Goal: Task Accomplishment & Management: Complete application form

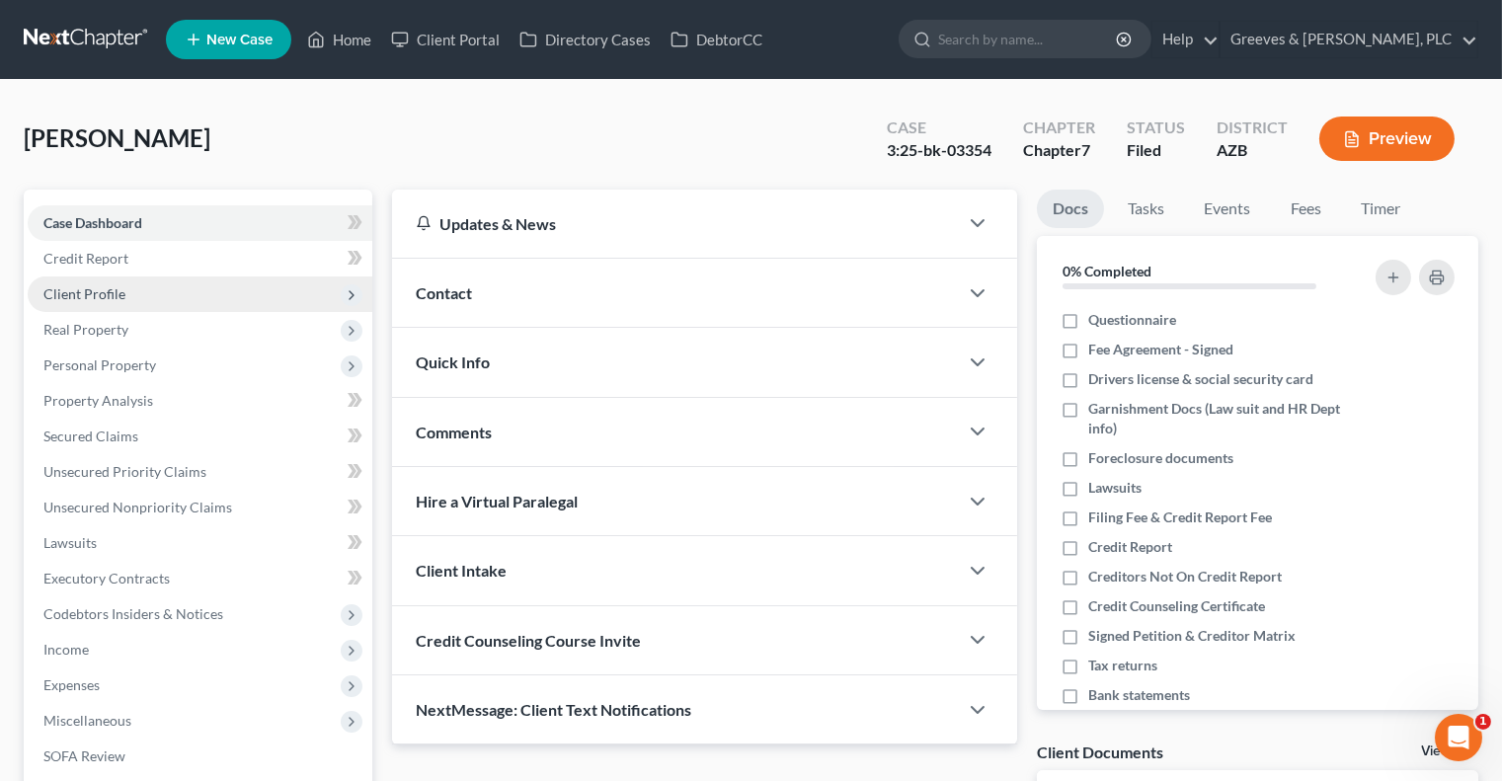
click at [203, 289] on span "Client Profile" at bounding box center [200, 295] width 345 height 36
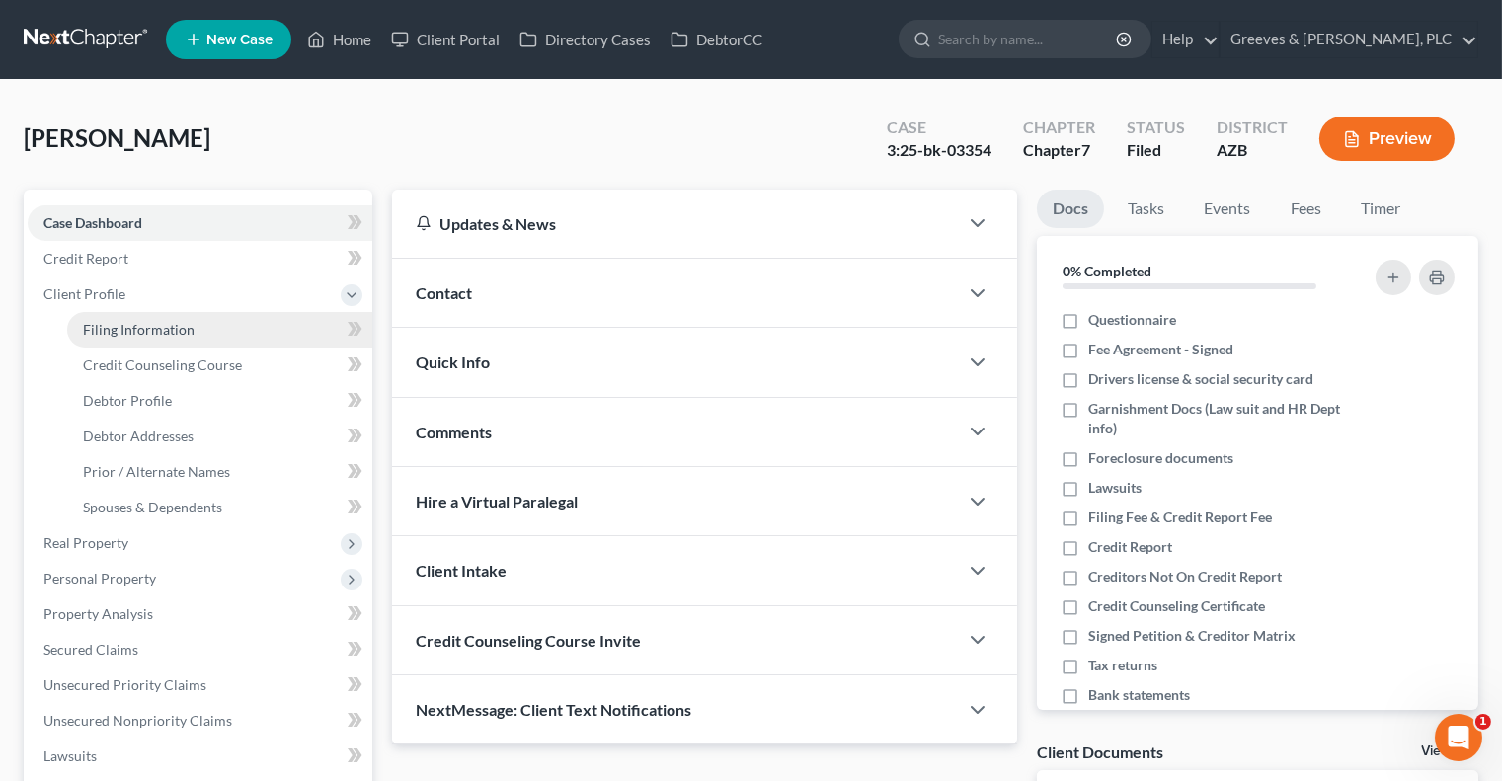
click at [216, 323] on link "Filing Information" at bounding box center [219, 330] width 305 height 36
select select "1"
select select "0"
select select "3"
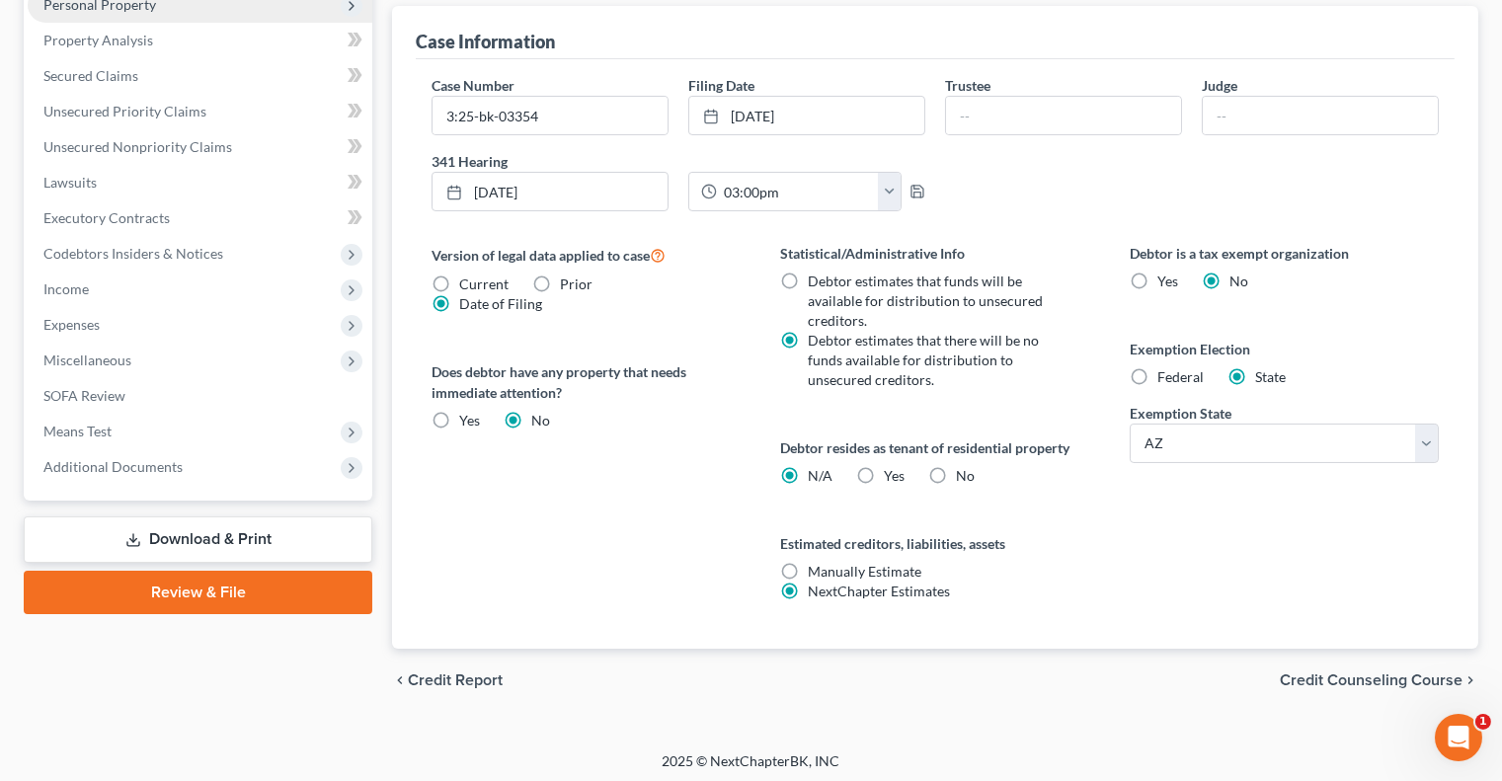
scroll to position [579, 0]
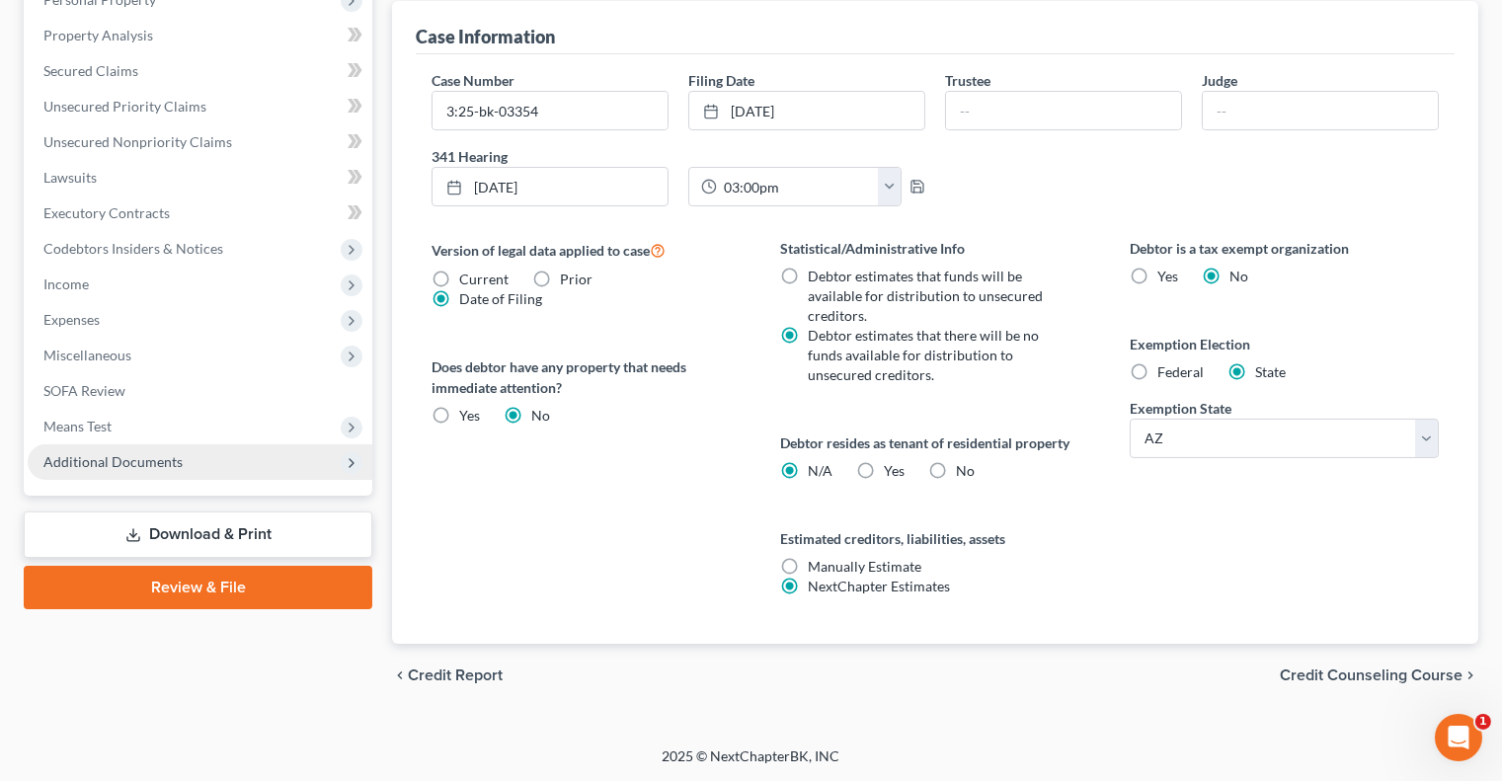
click at [256, 466] on span "Additional Documents" at bounding box center [200, 462] width 345 height 36
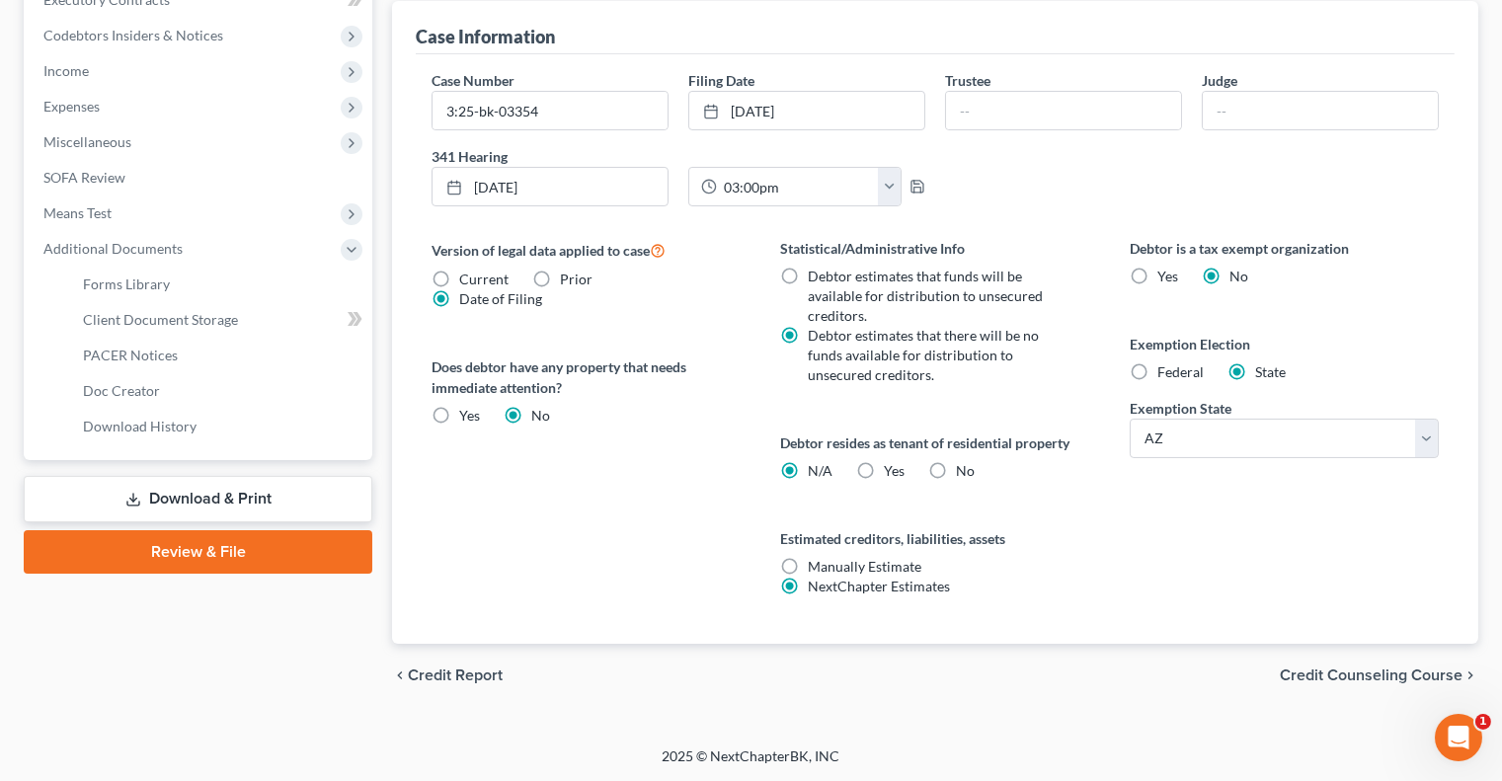
click at [235, 550] on link "Review & File" at bounding box center [198, 551] width 349 height 43
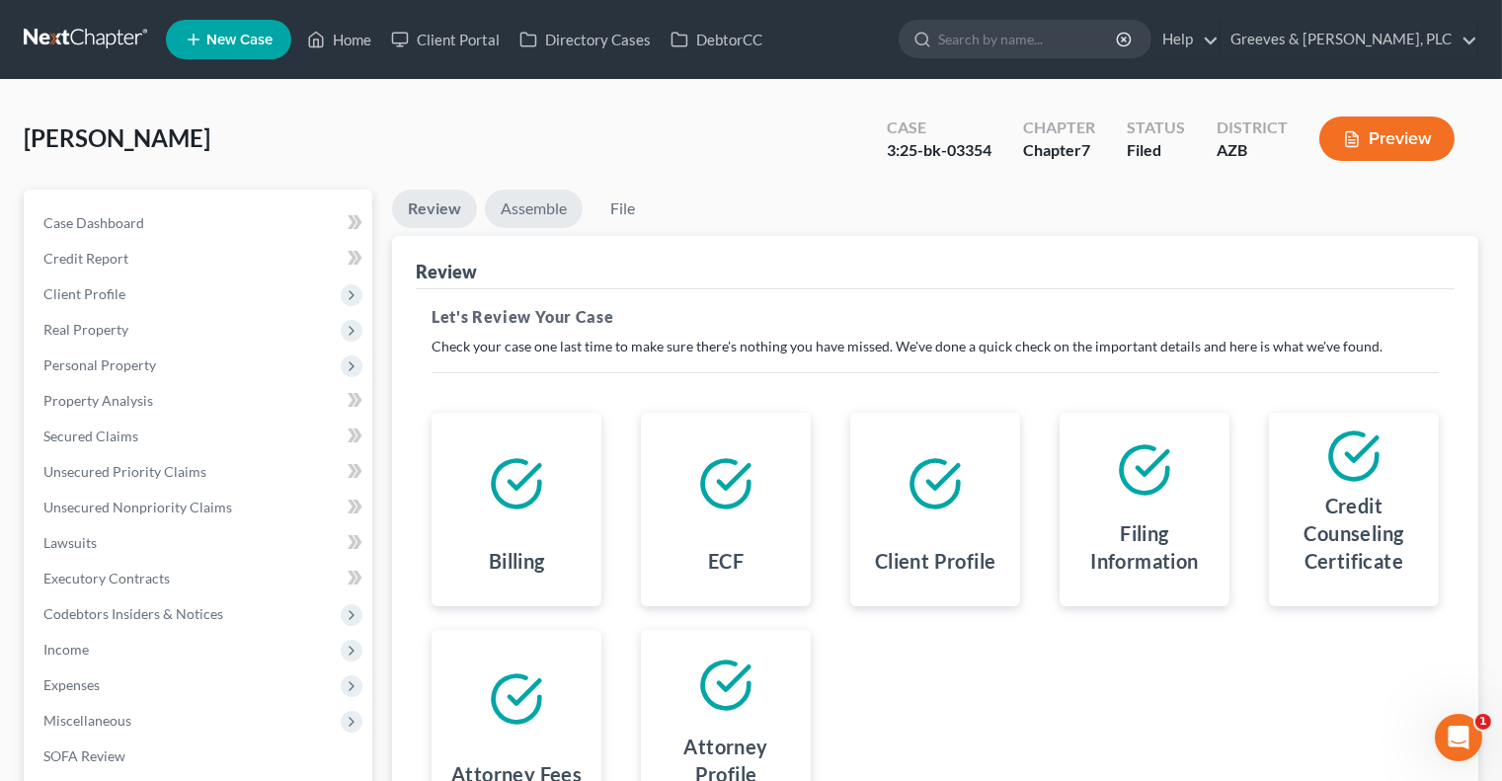
click at [529, 198] on link "Assemble" at bounding box center [534, 209] width 98 height 39
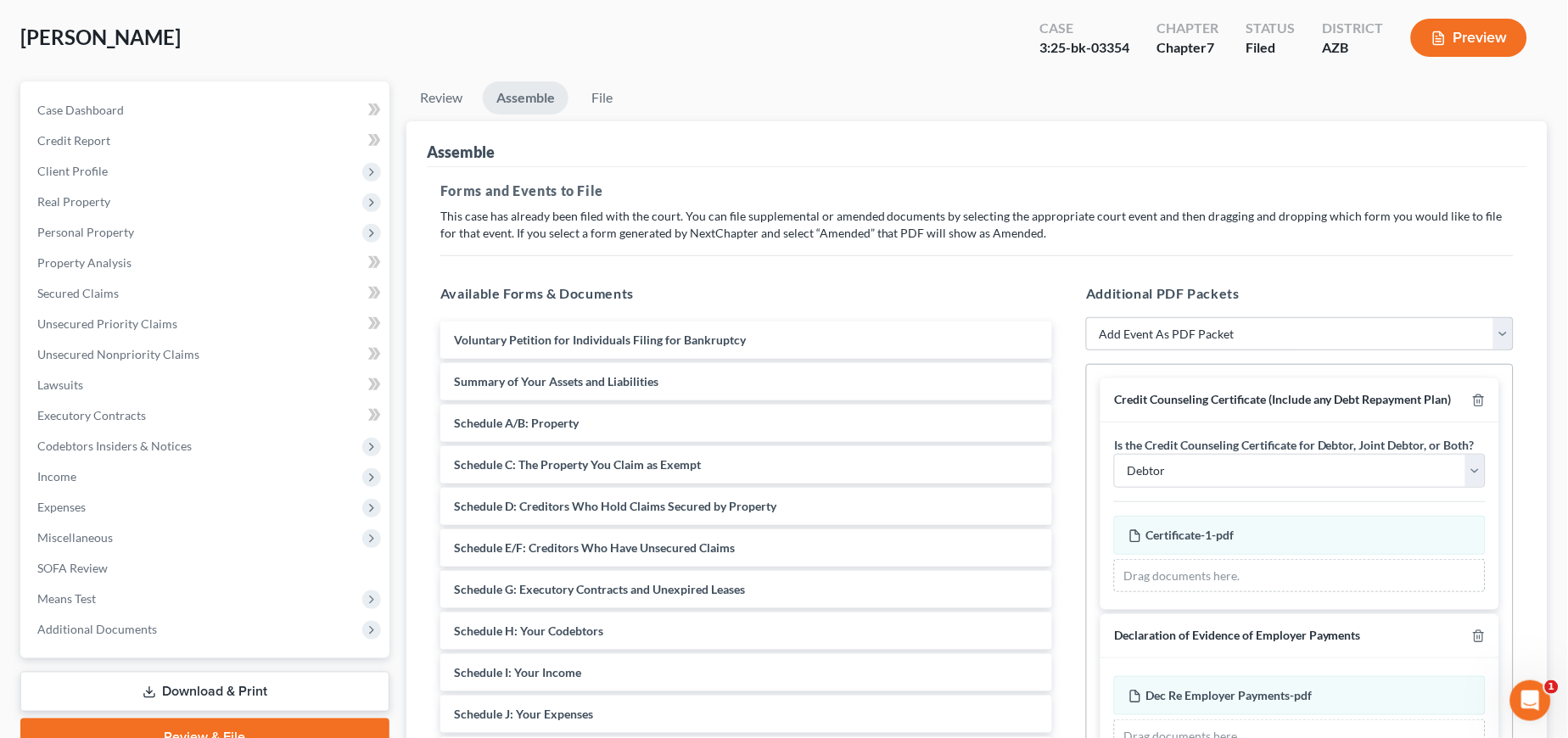
scroll to position [90, 0]
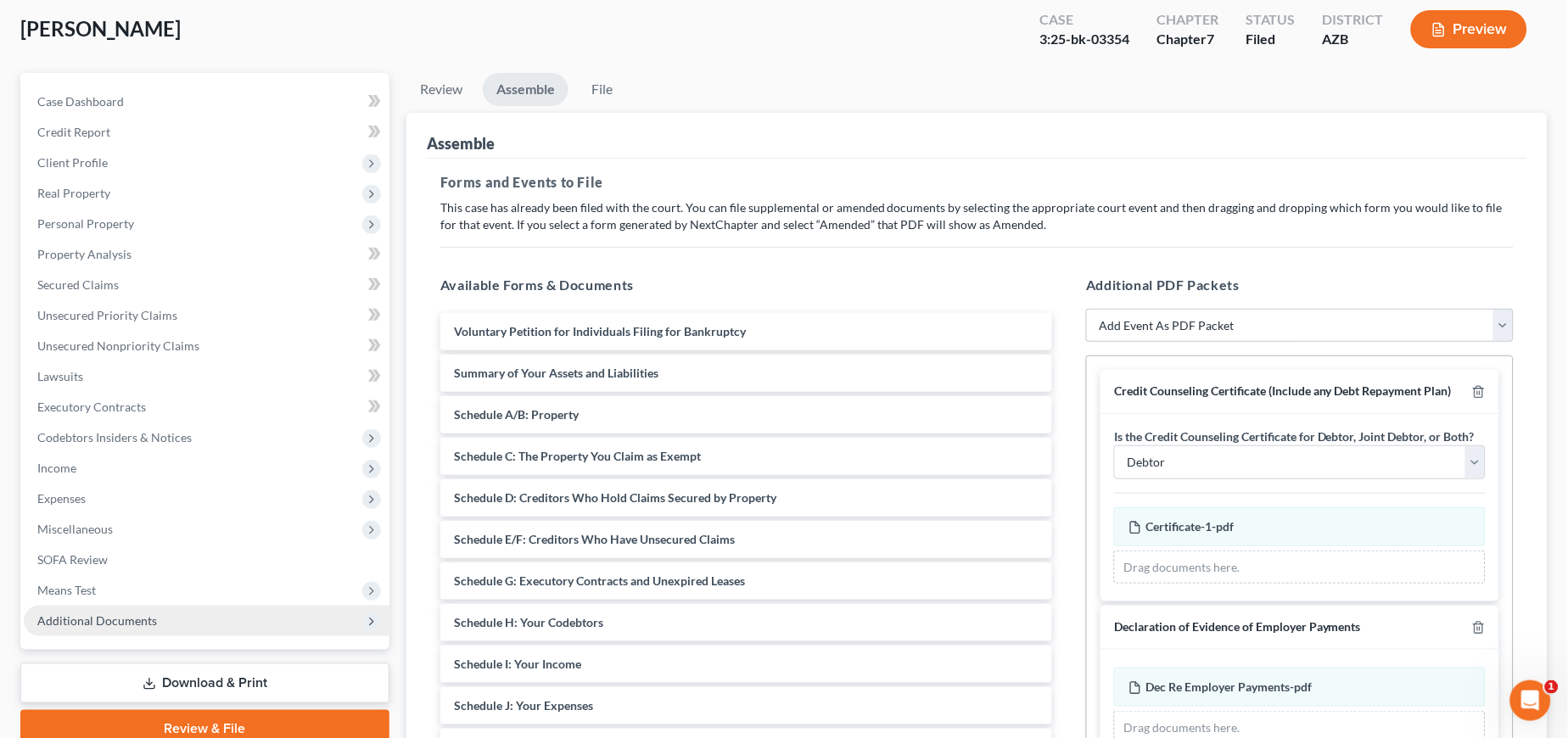
click at [239, 619] on span "Additional Documents" at bounding box center [207, 621] width 366 height 31
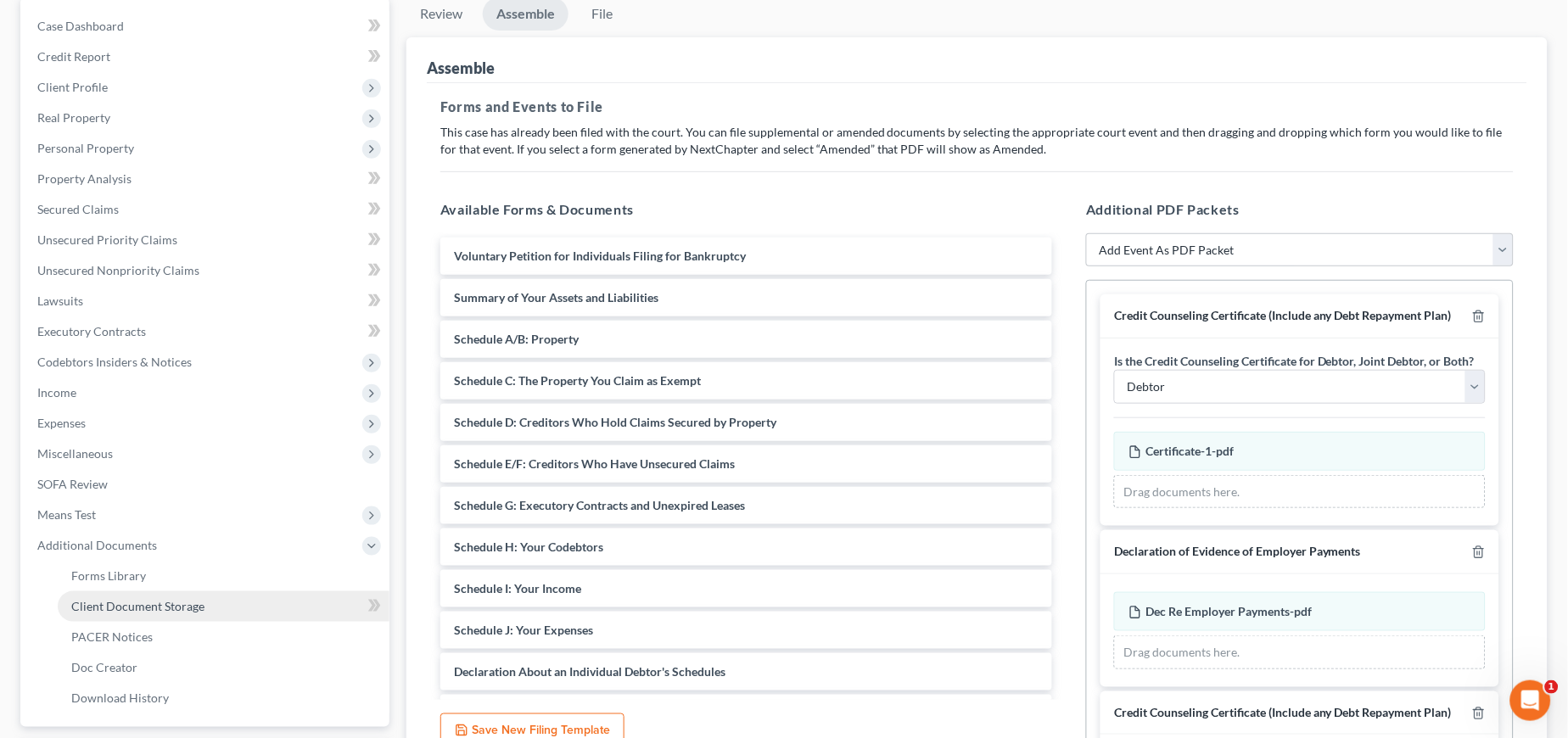
scroll to position [168, 0]
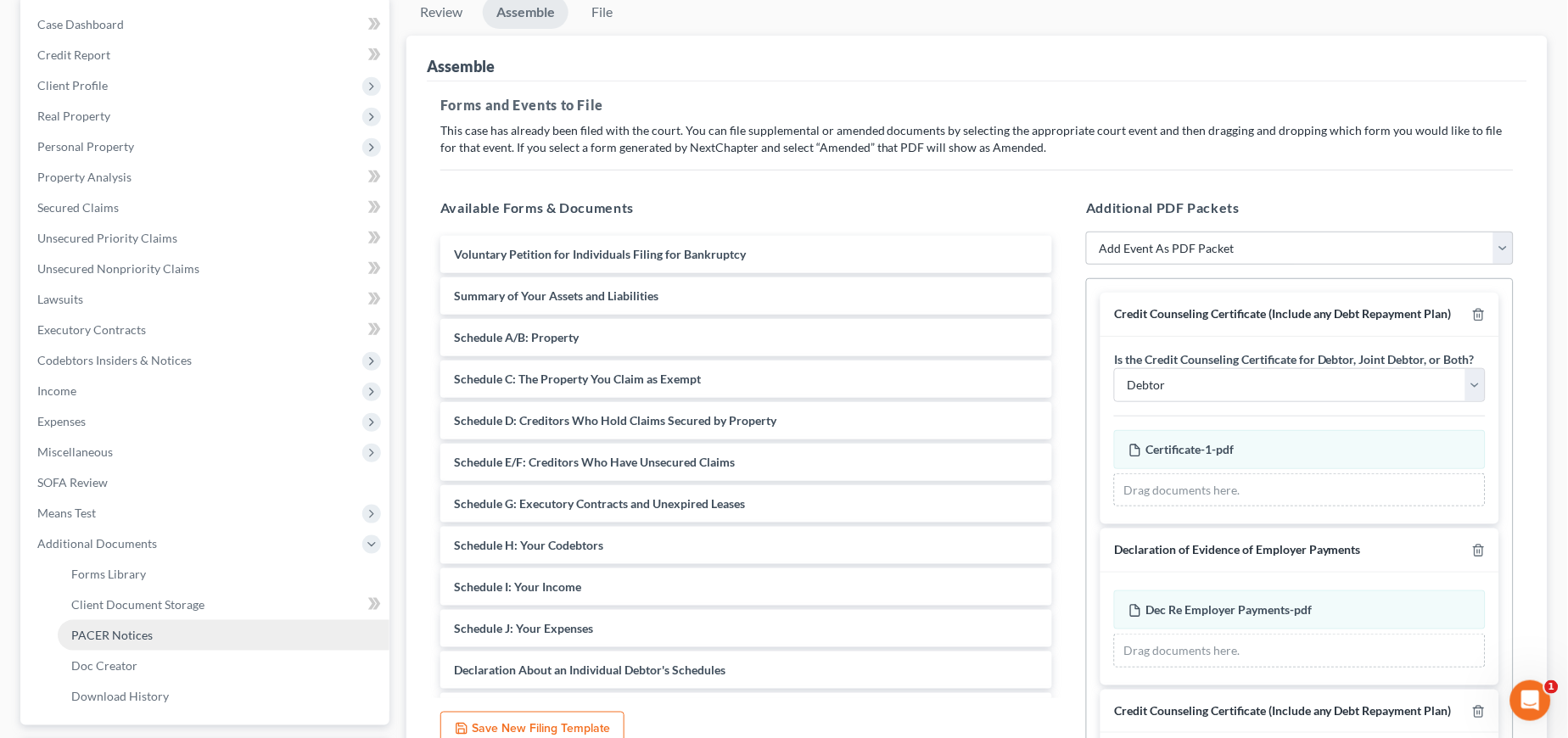
click at [243, 631] on link "PACER Notices" at bounding box center [223, 636] width 332 height 31
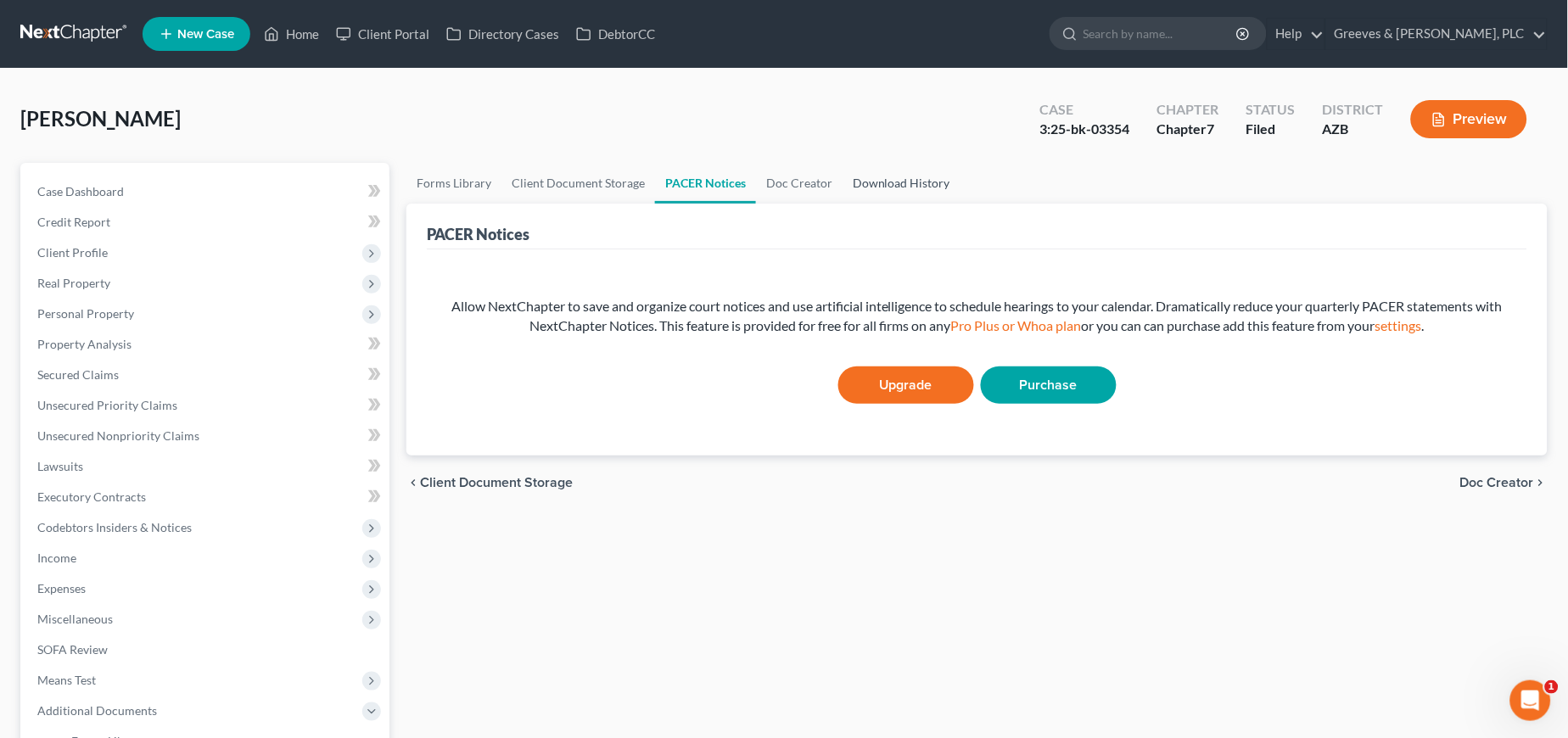
click at [883, 183] on link "Download History" at bounding box center [901, 183] width 118 height 40
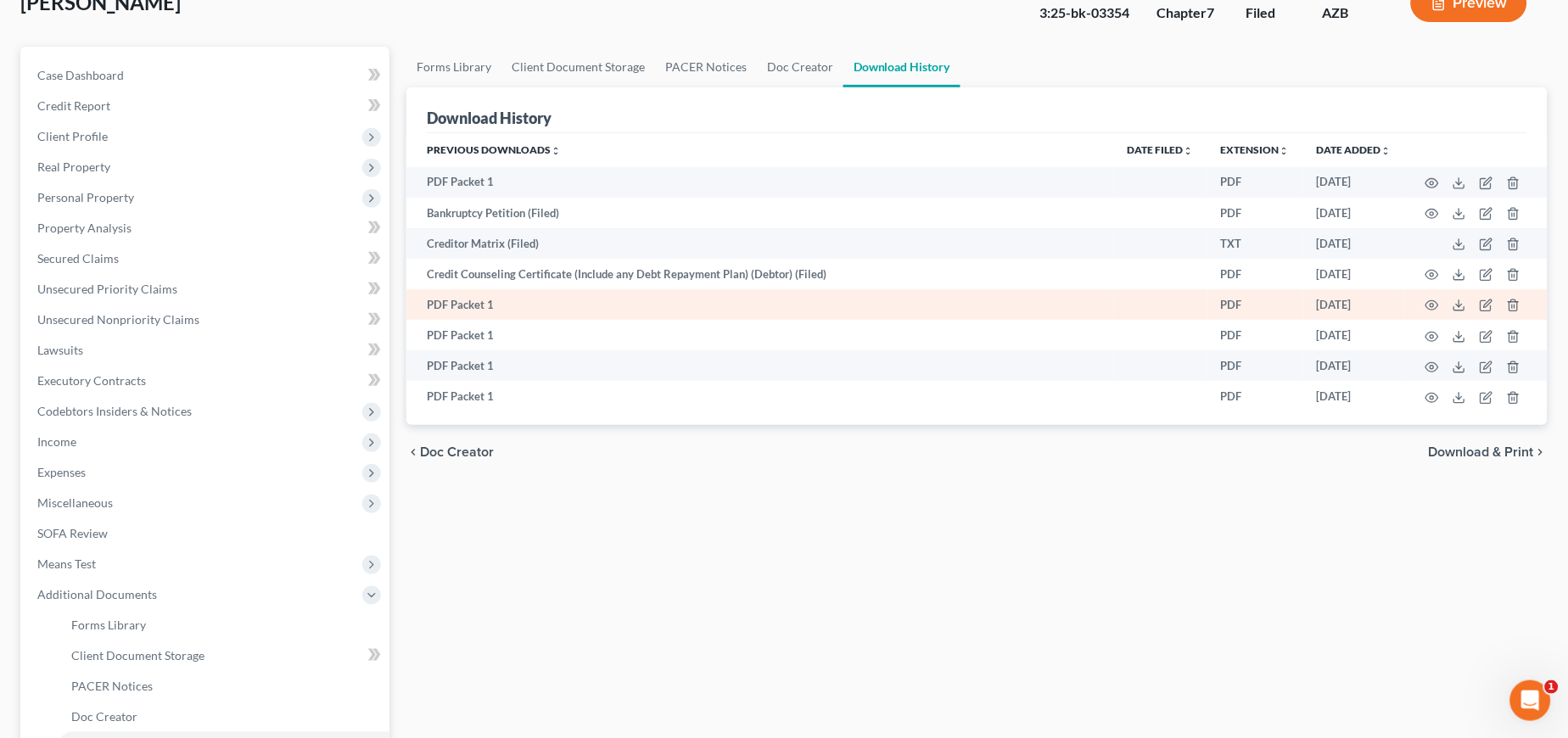
scroll to position [314, 0]
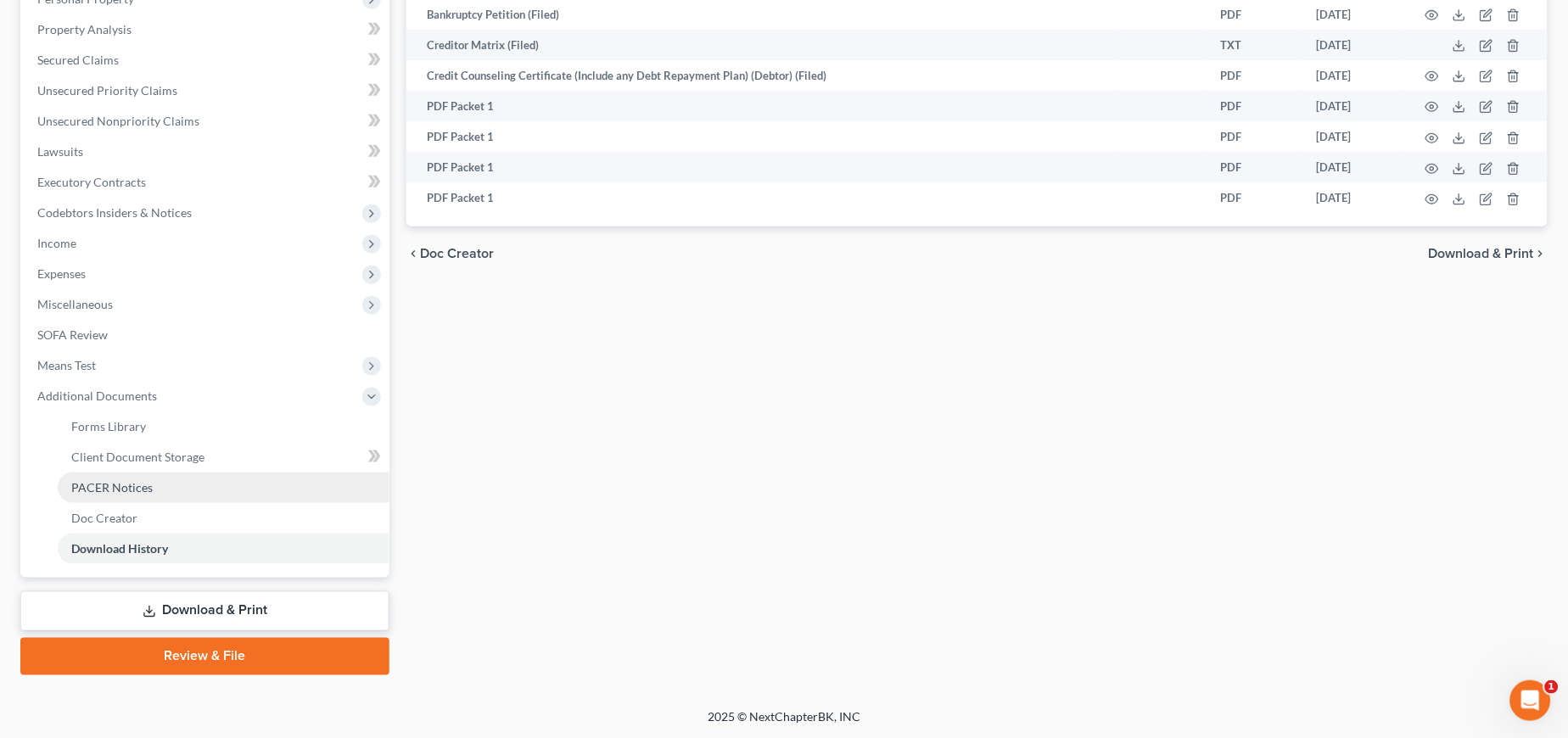
click at [150, 480] on link "PACER Notices" at bounding box center [223, 488] width 332 height 31
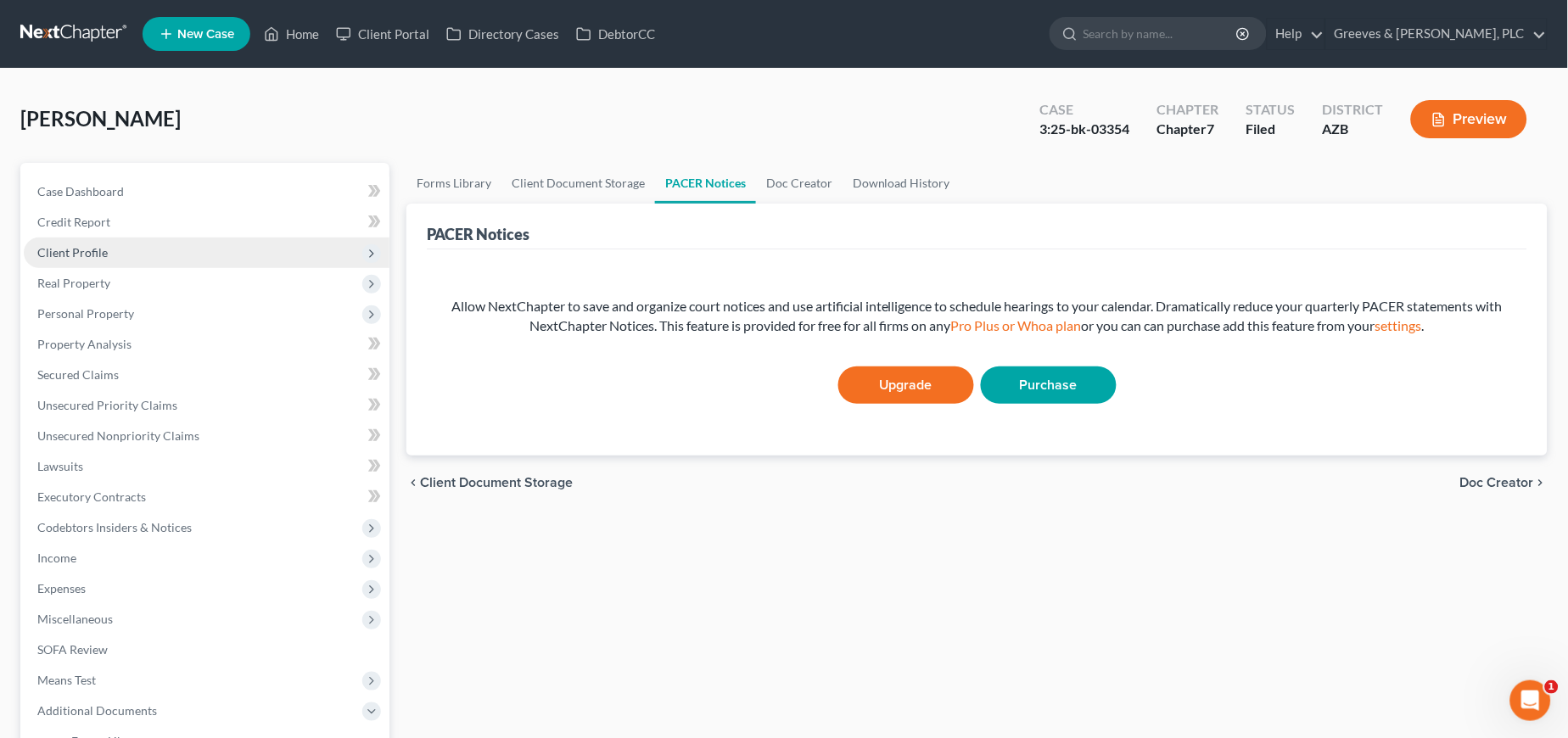
click at [249, 240] on span "Client Profile" at bounding box center [207, 253] width 366 height 31
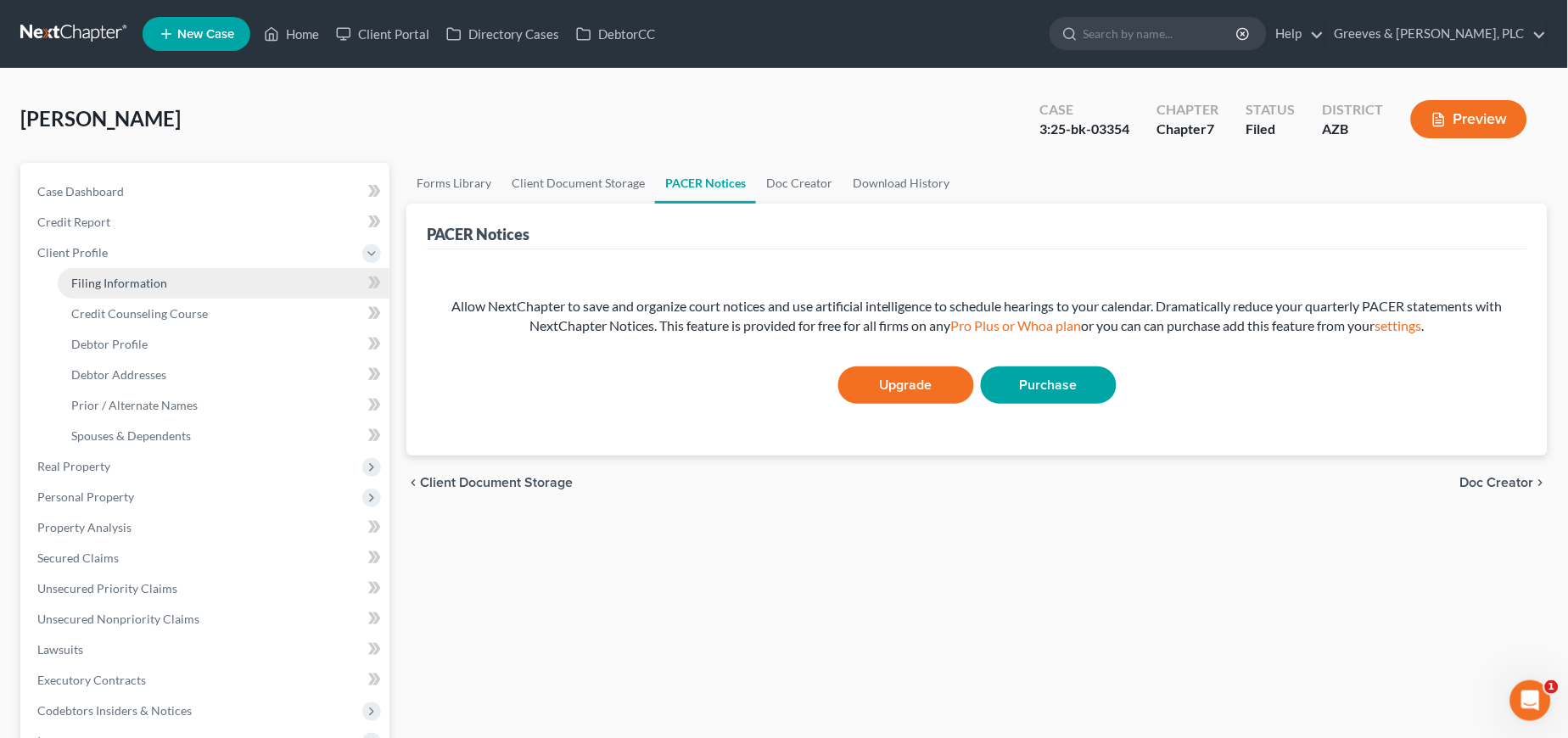
click at [267, 285] on link "Filing Information" at bounding box center [223, 284] width 332 height 31
select select "1"
select select "0"
select select "4"
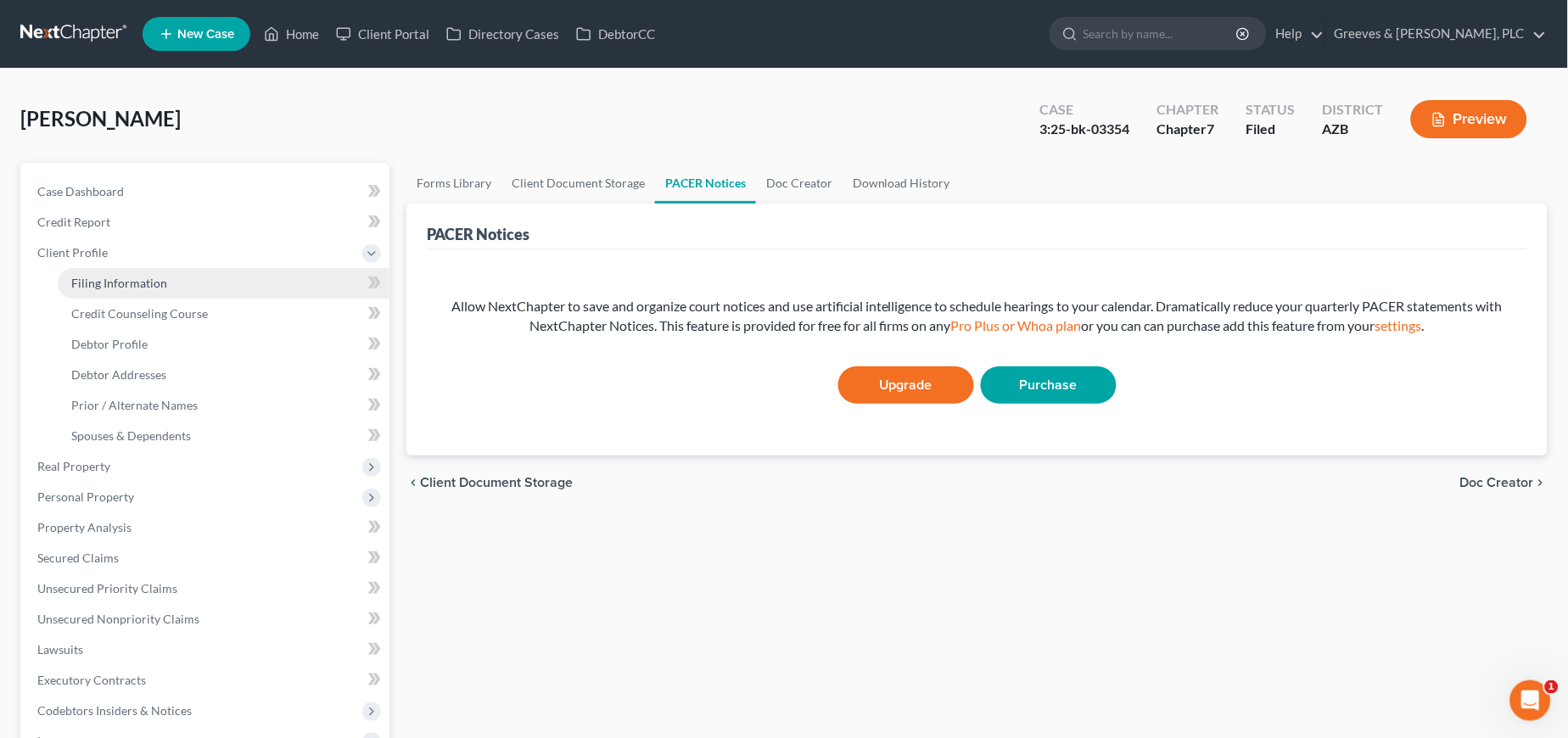
select select "0"
select select "3"
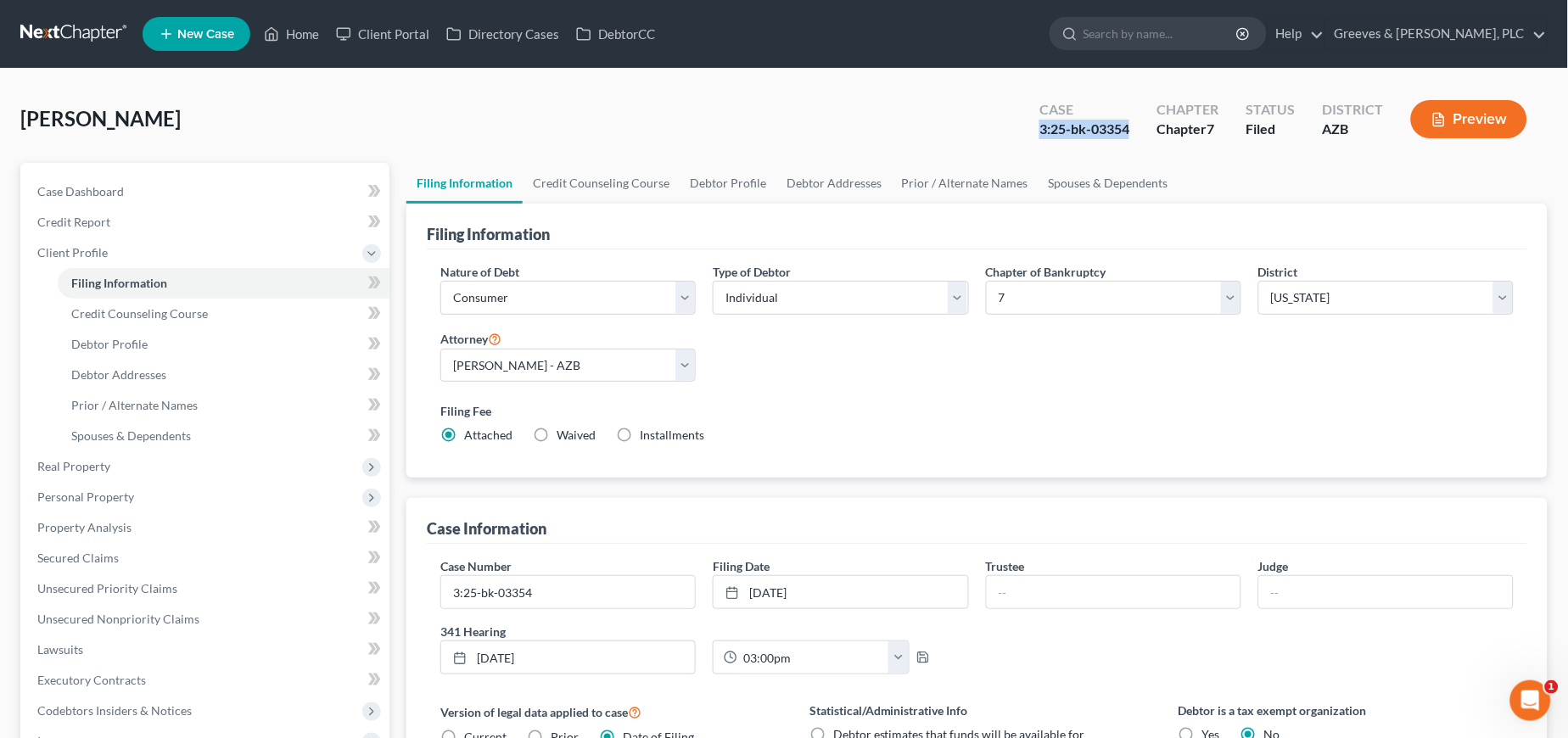
drag, startPoint x: 1134, startPoint y: 125, endPoint x: 1026, endPoint y: 125, distance: 108.0
click at [1025, 125] on div "Case 3:25-bk-03354 Chapter Chapter 7 Status [GEOGRAPHIC_DATA] [GEOGRAPHIC_DATA]…" at bounding box center [1283, 119] width 528 height 60
copy div "3:25-bk-03354"
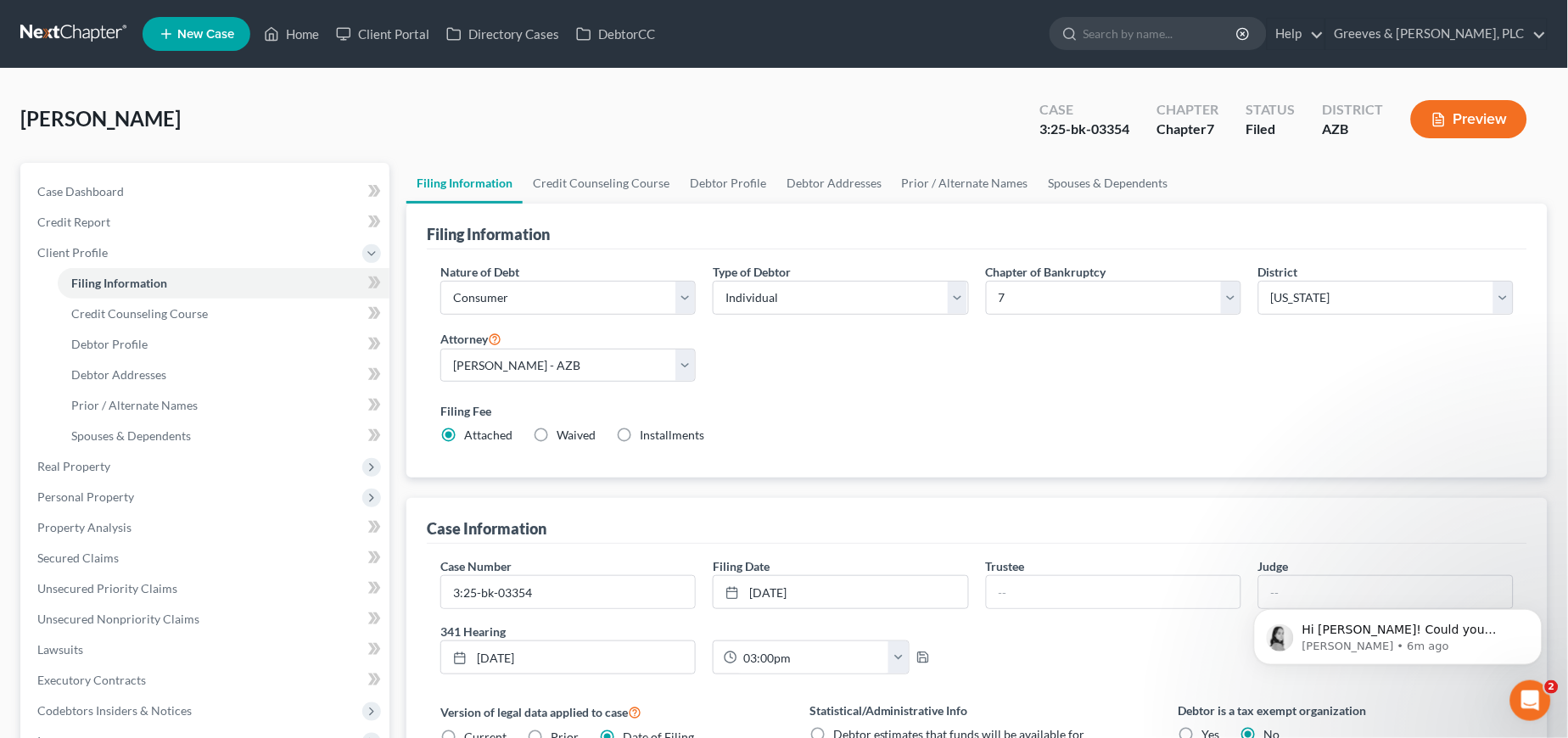
click at [145, 131] on div "[PERSON_NAME]" at bounding box center [101, 119] width 161 height 27
drag, startPoint x: 91, startPoint y: 118, endPoint x: 3, endPoint y: 118, distance: 88.0
click at [3, 118] on div "[PERSON_NAME] Upgraded Case 3:25-bk-03354 Chapter Chapter 7 Status Filed Distri…" at bounding box center [784, 578] width 1568 height 1019
copy span "[PERSON_NAME]"
drag, startPoint x: 166, startPoint y: 119, endPoint x: 103, endPoint y: 114, distance: 63.2
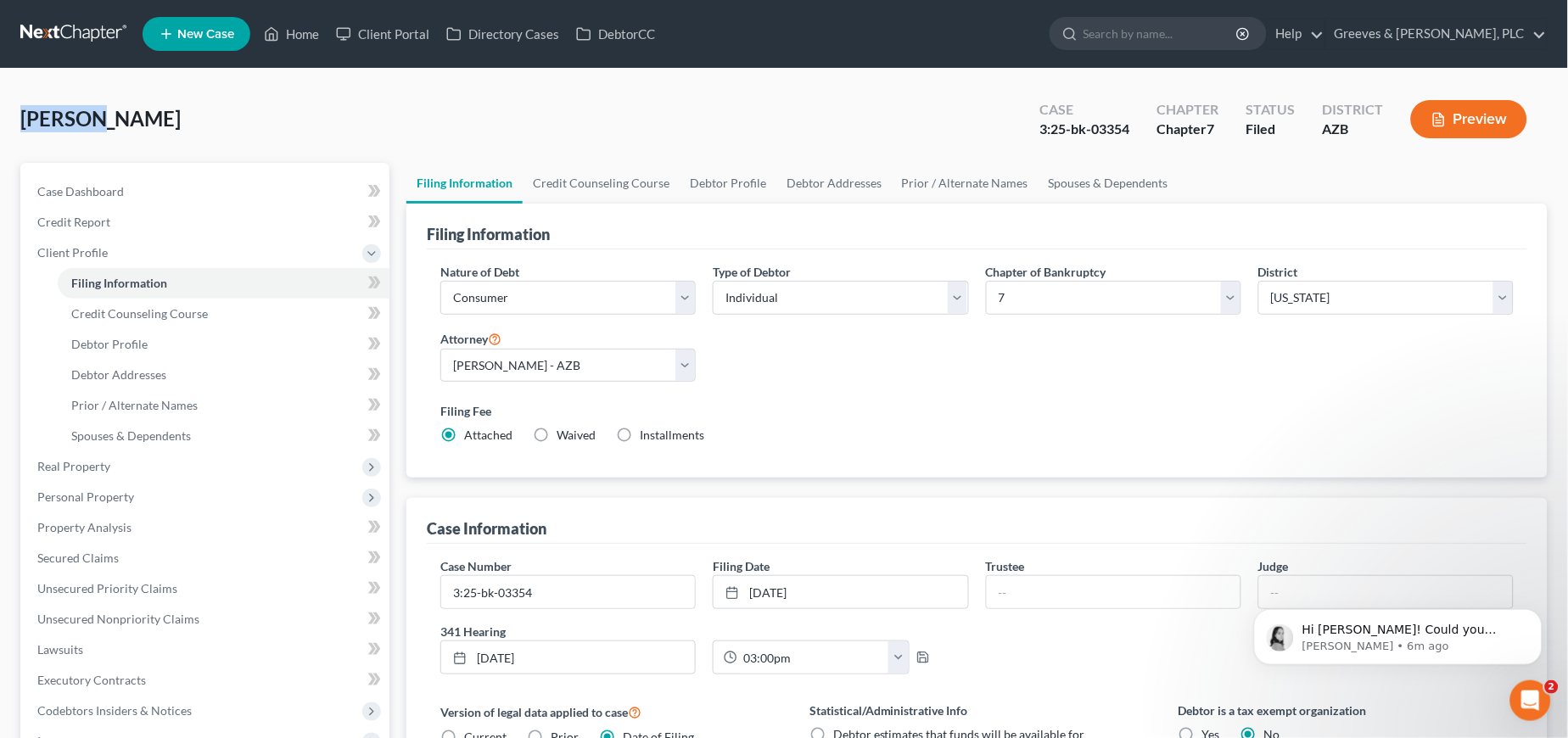
click at [103, 114] on span "[PERSON_NAME]" at bounding box center [101, 118] width 161 height 25
copy span "[PERSON_NAME]"
click at [1133, 126] on div "Case 3:25-bk-03354" at bounding box center [1084, 121] width 117 height 50
drag, startPoint x: 1135, startPoint y: 126, endPoint x: 1038, endPoint y: 130, distance: 97.1
click at [1038, 130] on div "Case 3:25-bk-03354" at bounding box center [1084, 121] width 117 height 50
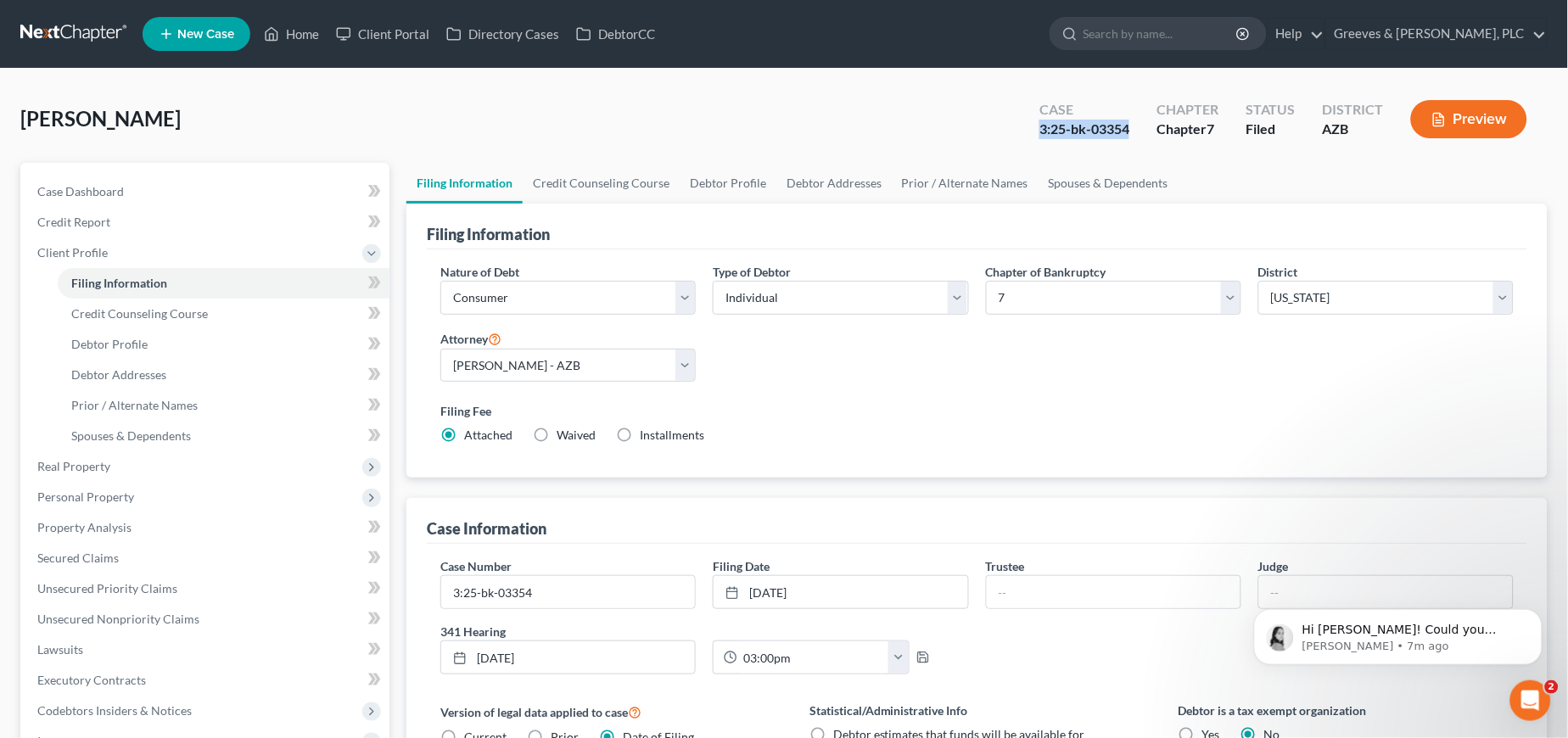
copy div "3:25-bk-03354"
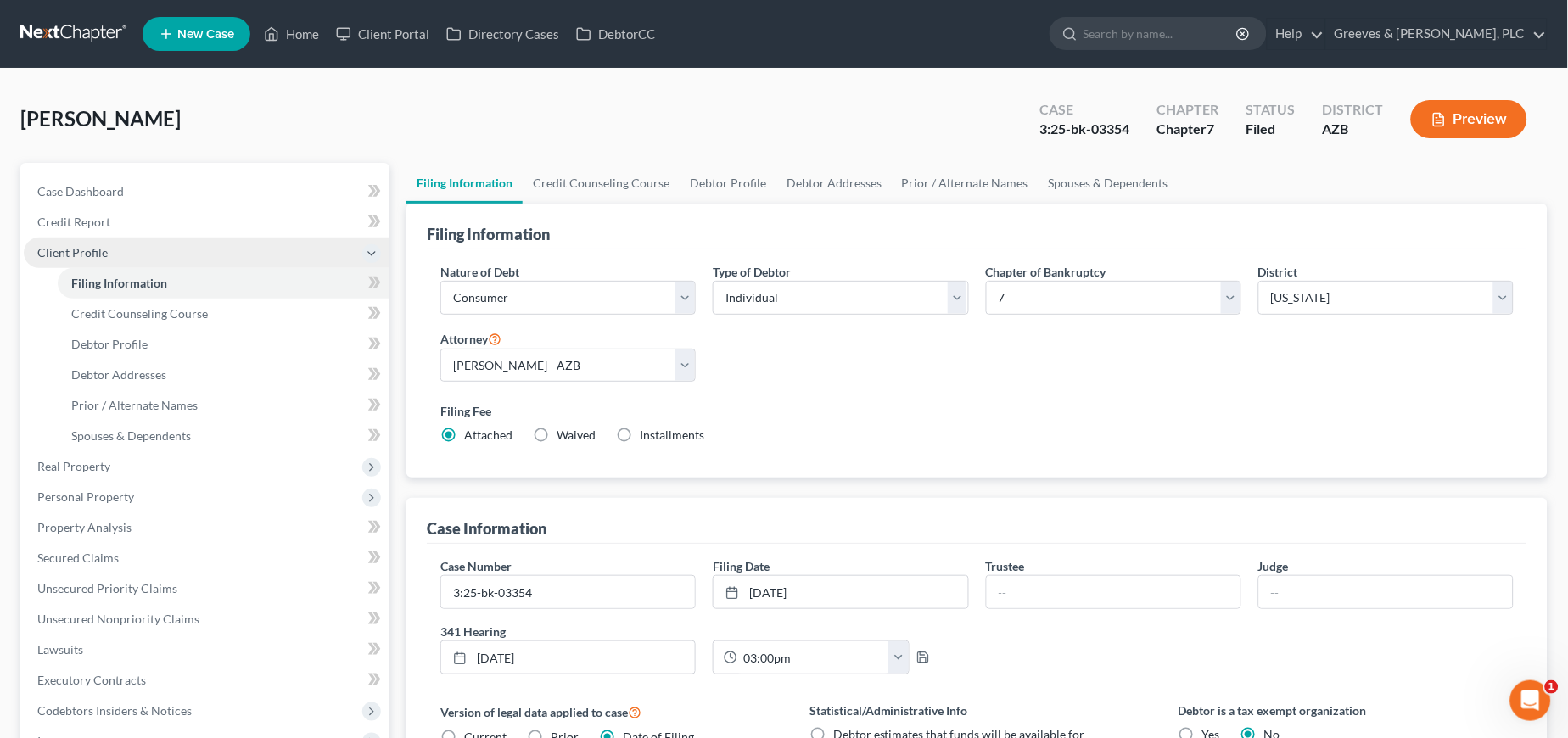
click at [120, 257] on span "Client Profile" at bounding box center [207, 253] width 366 height 31
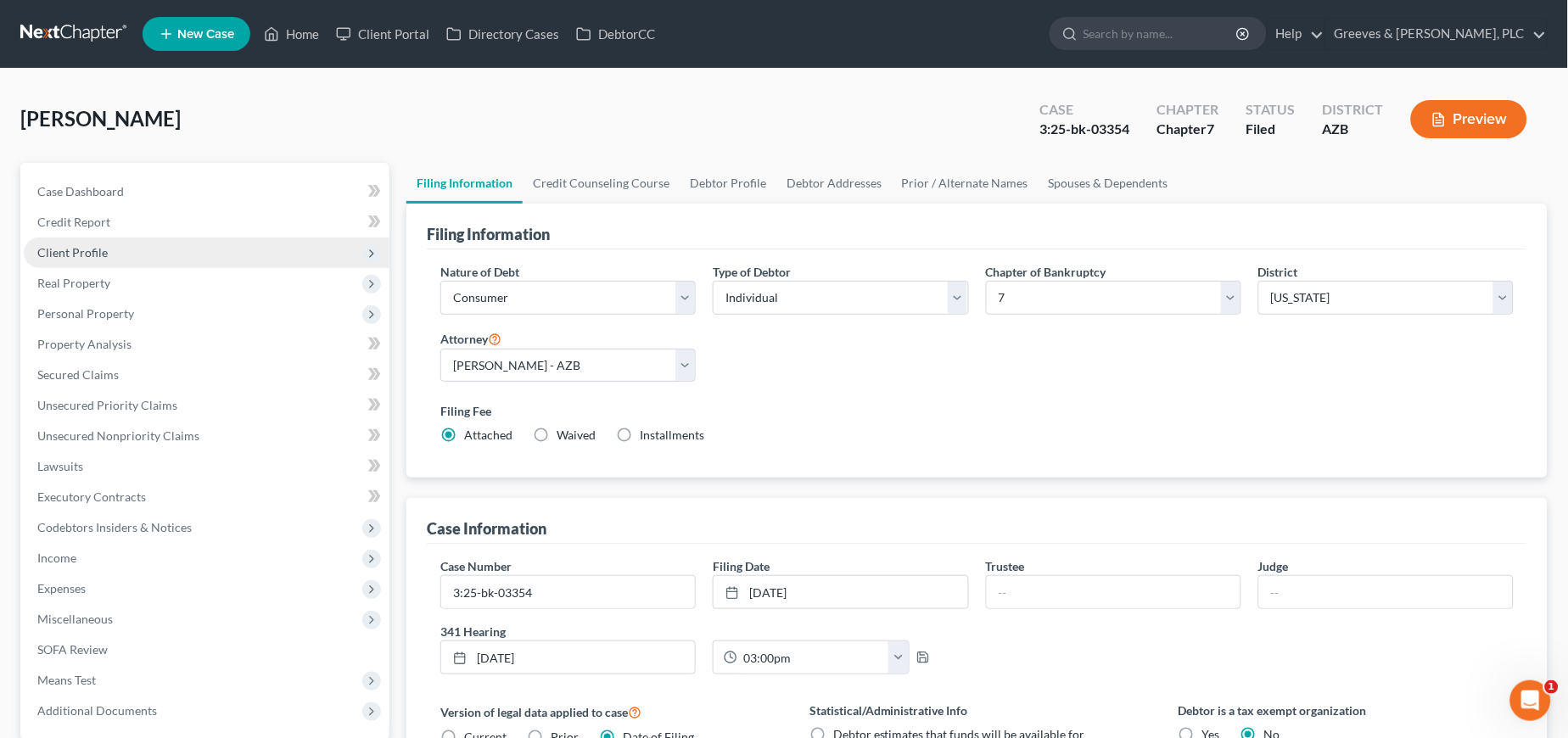
click at [165, 253] on span "Client Profile" at bounding box center [207, 253] width 366 height 31
